Goal: Information Seeking & Learning: Check status

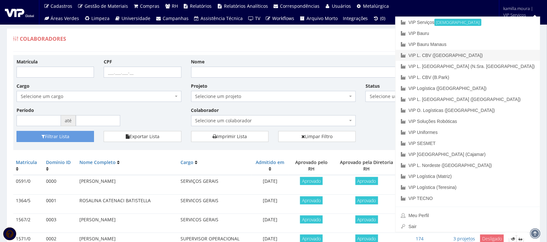
click at [489, 55] on link "VIP L. CBV ([GEOGRAPHIC_DATA])" at bounding box center [468, 55] width 145 height 11
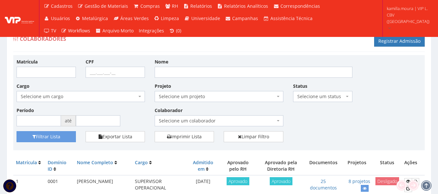
click at [172, 120] on span "Selecione um colaborador" at bounding box center [217, 121] width 116 height 6
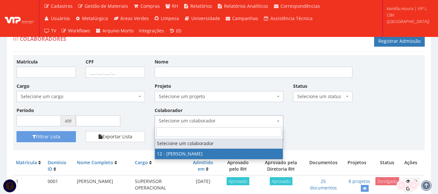
select select "2279"
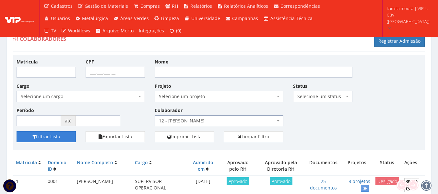
click at [64, 136] on button "Filtrar Lista" at bounding box center [46, 136] width 59 height 11
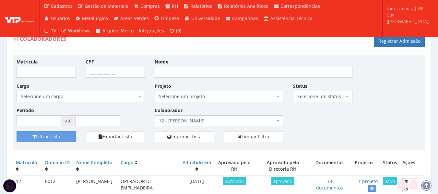
scroll to position [34, 0]
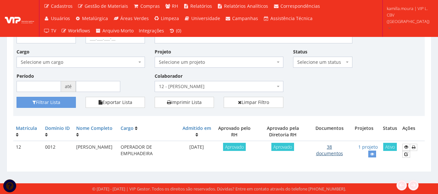
click at [333, 151] on link "38 documentos" at bounding box center [329, 150] width 27 height 13
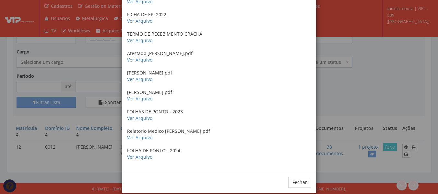
scroll to position [630, 0]
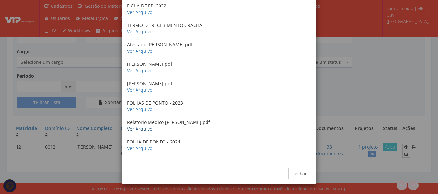
click at [143, 129] on link "Ver Arquivo" at bounding box center [139, 129] width 25 height 6
click at [142, 91] on link "Ver Arquivo" at bounding box center [139, 90] width 25 height 6
click at [144, 70] on link "Ver Arquivo" at bounding box center [139, 70] width 25 height 6
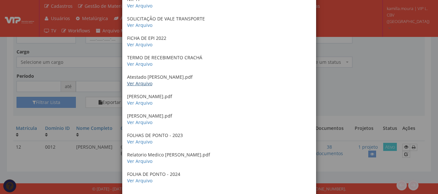
click at [146, 82] on link "Ver Arquivo" at bounding box center [139, 83] width 25 height 6
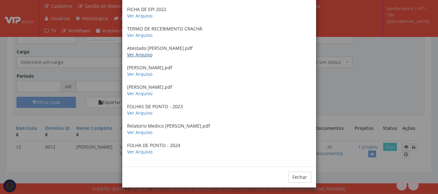
scroll to position [630, 0]
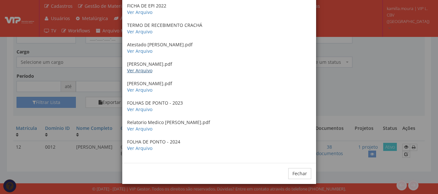
click at [140, 69] on link "Ver Arquivo" at bounding box center [139, 70] width 25 height 6
click at [144, 92] on link "Ver Arquivo" at bounding box center [139, 90] width 25 height 6
click at [138, 128] on link "Ver Arquivo" at bounding box center [139, 129] width 25 height 6
click at [141, 147] on link "Ver Arquivo" at bounding box center [139, 148] width 25 height 6
click at [292, 175] on button "Fechar" at bounding box center [299, 173] width 23 height 11
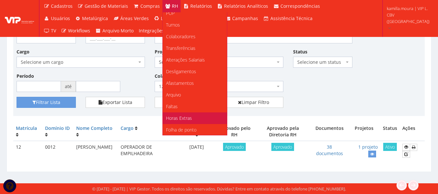
scroll to position [65, 0]
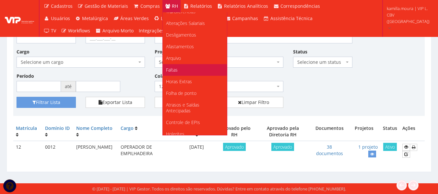
click at [185, 69] on link "Faltas" at bounding box center [195, 70] width 64 height 12
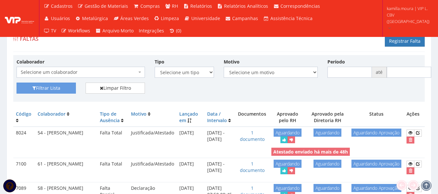
click at [110, 69] on span "Selecione um colaborador" at bounding box center [79, 72] width 116 height 6
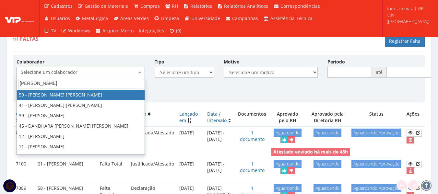
type input "danie"
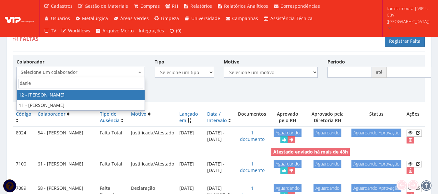
select select "2279"
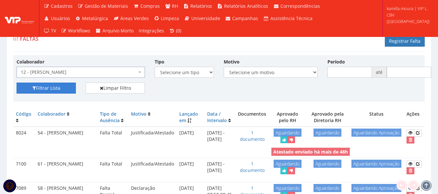
click at [63, 87] on button "Filtrar Lista" at bounding box center [46, 88] width 59 height 11
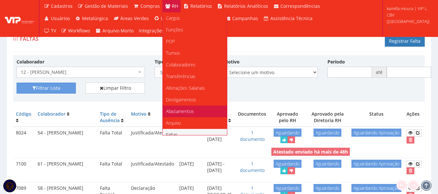
click at [179, 110] on span "Afastamentos" at bounding box center [180, 111] width 28 height 6
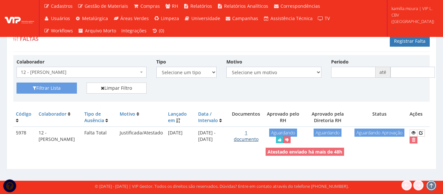
click at [242, 141] on link "1 documento" at bounding box center [246, 136] width 25 height 13
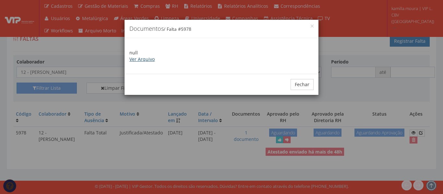
click at [134, 58] on link "Ver Arquivo" at bounding box center [141, 59] width 25 height 6
click at [302, 85] on button "Fechar" at bounding box center [301, 84] width 23 height 11
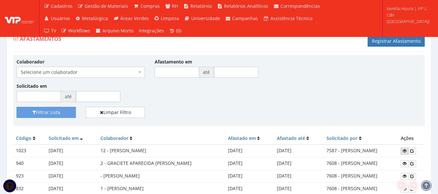
click at [406, 153] on icon at bounding box center [404, 151] width 4 height 5
